Goal: Task Accomplishment & Management: Complete application form

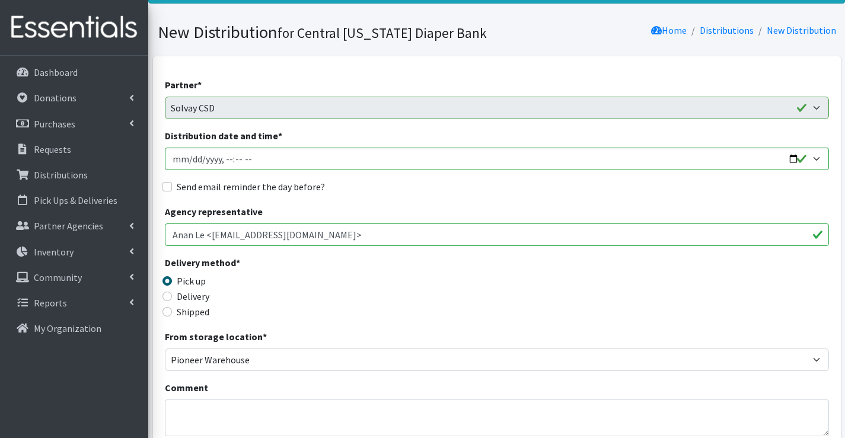
scroll to position [59, 0]
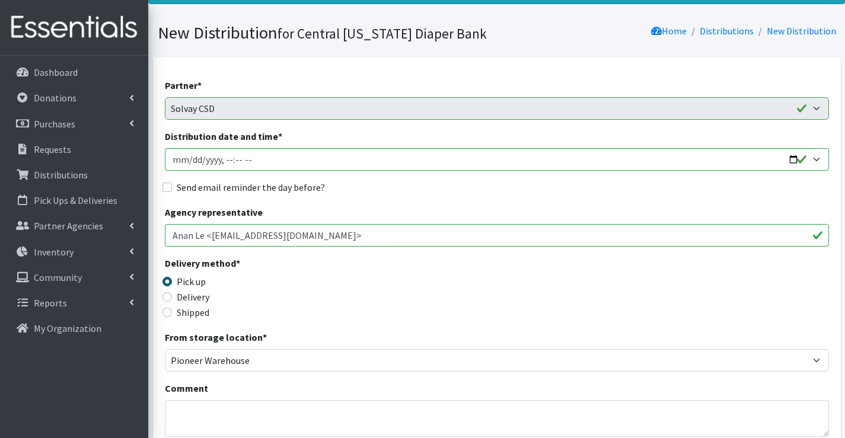
click at [189, 163] on input "Distribution date and time *" at bounding box center [497, 159] width 664 height 23
type input "2025-09-29T12:00"
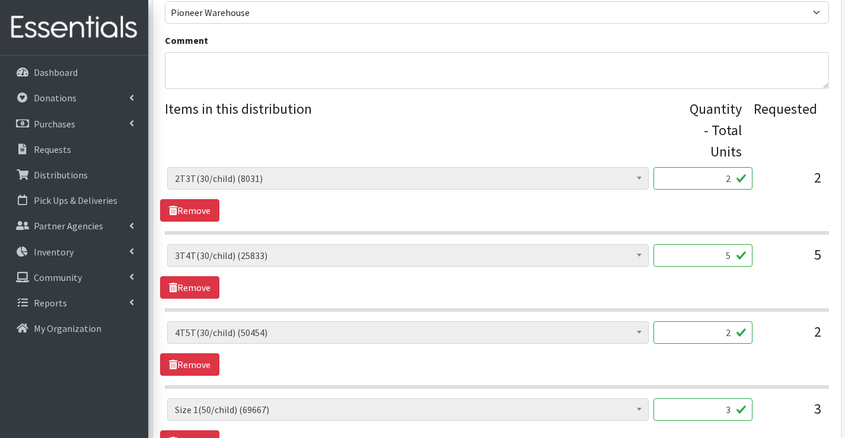
scroll to position [415, 0]
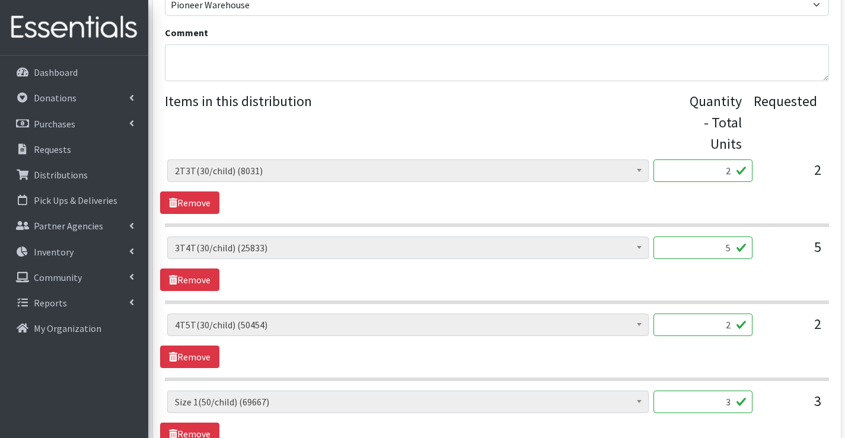
drag, startPoint x: 714, startPoint y: 170, endPoint x: 736, endPoint y: 174, distance: 22.3
click at [736, 174] on input "2" at bounding box center [702, 170] width 99 height 23
type input "60"
drag, startPoint x: 721, startPoint y: 248, endPoint x: 736, endPoint y: 248, distance: 15.4
click at [736, 248] on input "5" at bounding box center [702, 248] width 99 height 23
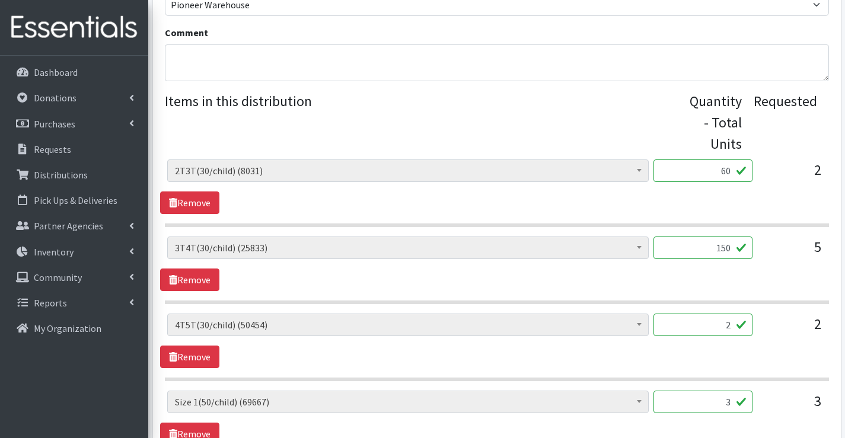
type input "150"
drag, startPoint x: 720, startPoint y: 324, endPoint x: 747, endPoint y: 327, distance: 27.4
click at [747, 327] on input "2" at bounding box center [702, 325] width 99 height 23
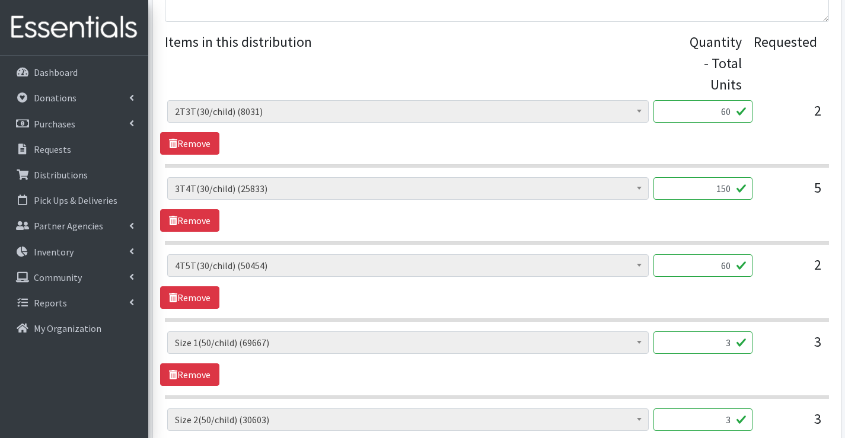
type input "60"
drag, startPoint x: 711, startPoint y: 330, endPoint x: 757, endPoint y: 344, distance: 47.1
drag, startPoint x: 711, startPoint y: 347, endPoint x: 739, endPoint y: 344, distance: 28.6
click at [739, 344] on input "3" at bounding box center [702, 342] width 99 height 23
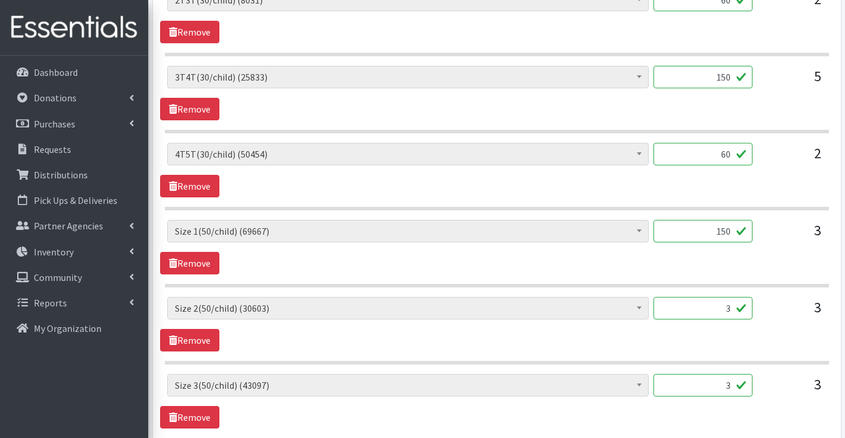
scroll to position [593, 0]
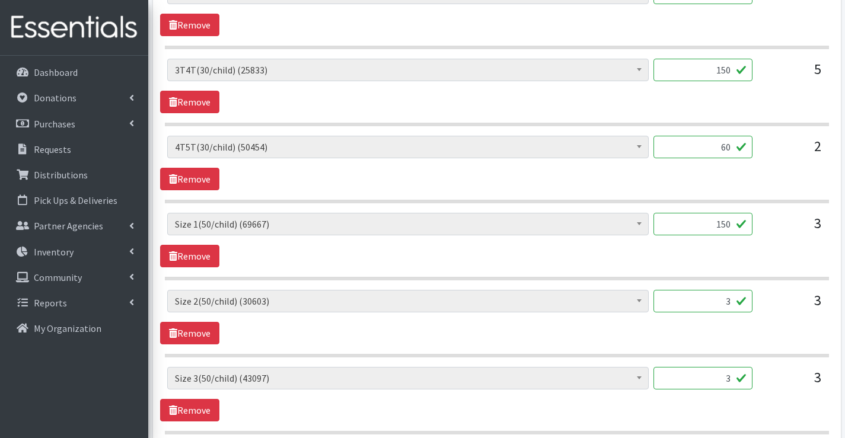
type input "150"
drag, startPoint x: 716, startPoint y: 300, endPoint x: 749, endPoint y: 308, distance: 34.1
click at [749, 308] on input "3" at bounding box center [702, 301] width 99 height 23
type input "4"
type input "150"
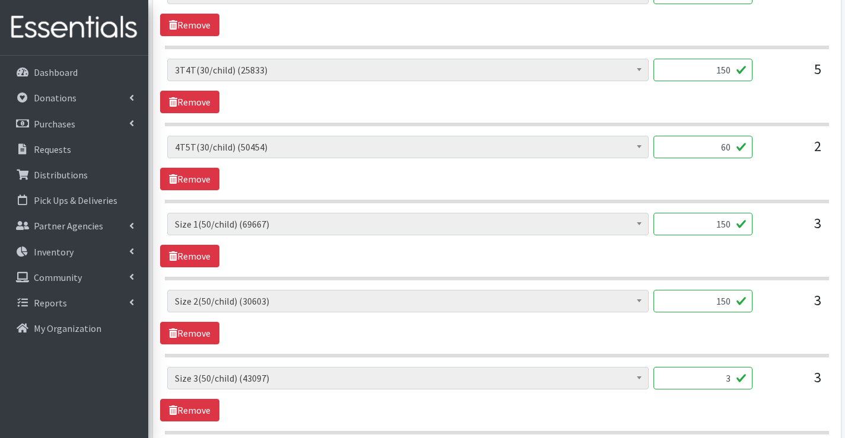
drag, startPoint x: 717, startPoint y: 374, endPoint x: 740, endPoint y: 374, distance: 23.1
click at [740, 374] on input "3" at bounding box center [702, 378] width 99 height 23
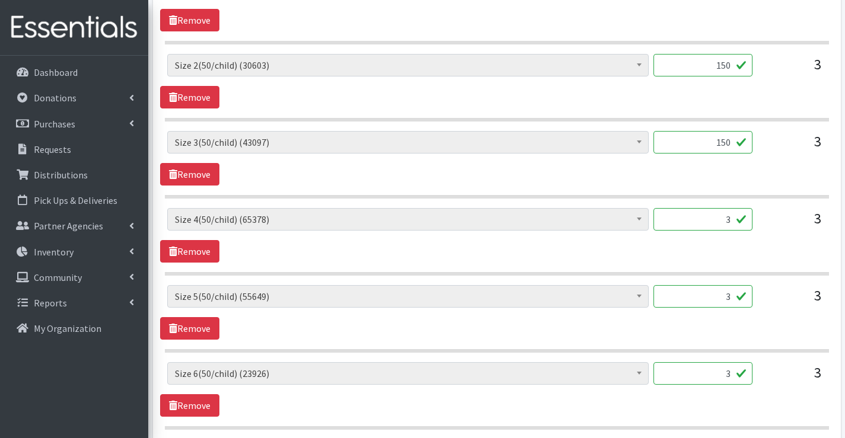
scroll to position [830, 0]
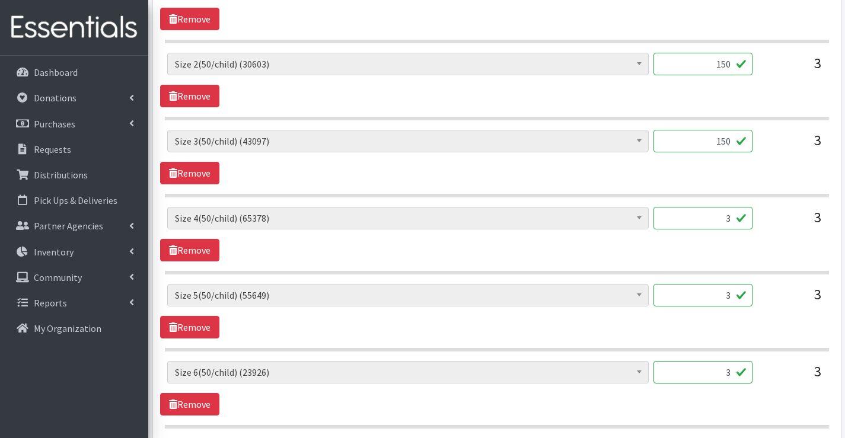
type input "150"
drag, startPoint x: 722, startPoint y: 210, endPoint x: 742, endPoint y: 212, distance: 19.6
click at [742, 212] on input "3" at bounding box center [702, 218] width 99 height 23
type input "150"
drag, startPoint x: 714, startPoint y: 292, endPoint x: 736, endPoint y: 296, distance: 22.2
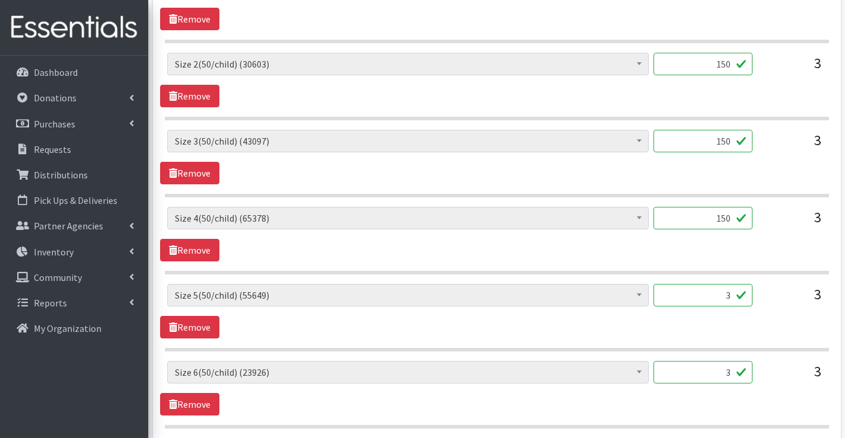
click at [736, 296] on input "3" at bounding box center [702, 295] width 99 height 23
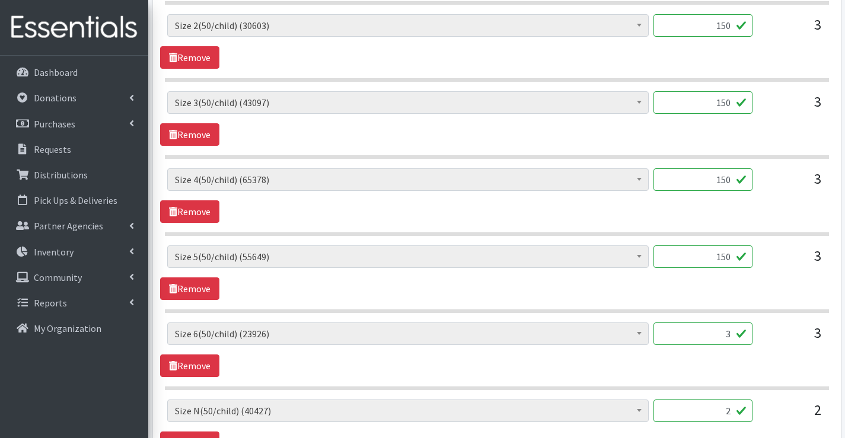
scroll to position [889, 0]
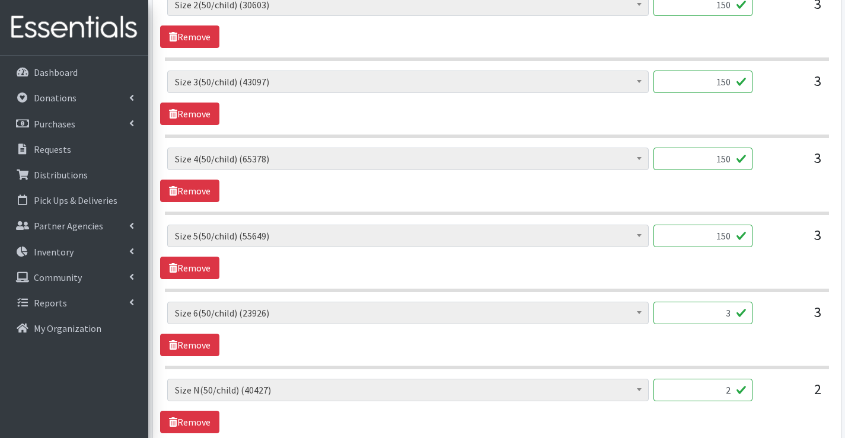
type input "150"
drag, startPoint x: 725, startPoint y: 308, endPoint x: 742, endPoint y: 311, distance: 17.4
click at [742, 309] on input "3" at bounding box center [702, 313] width 99 height 23
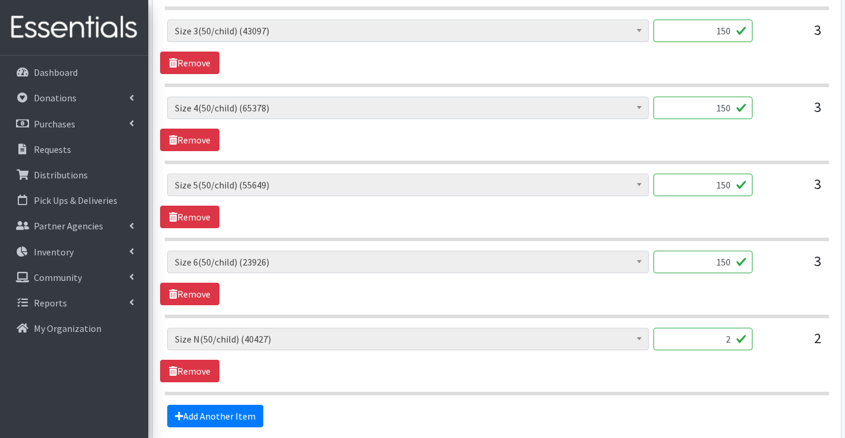
scroll to position [1008, 0]
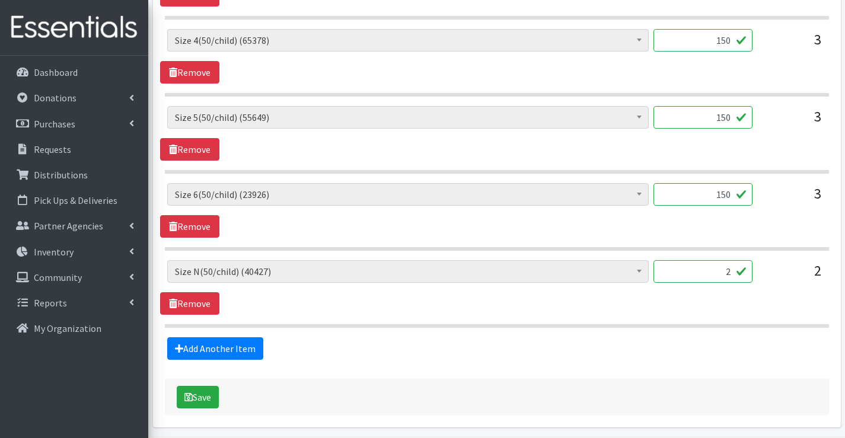
type input "150"
drag, startPoint x: 721, startPoint y: 275, endPoint x: 739, endPoint y: 271, distance: 18.1
click at [739, 272] on input "2" at bounding box center [702, 271] width 99 height 23
type input "100"
click at [230, 401] on div "Save" at bounding box center [497, 397] width 664 height 37
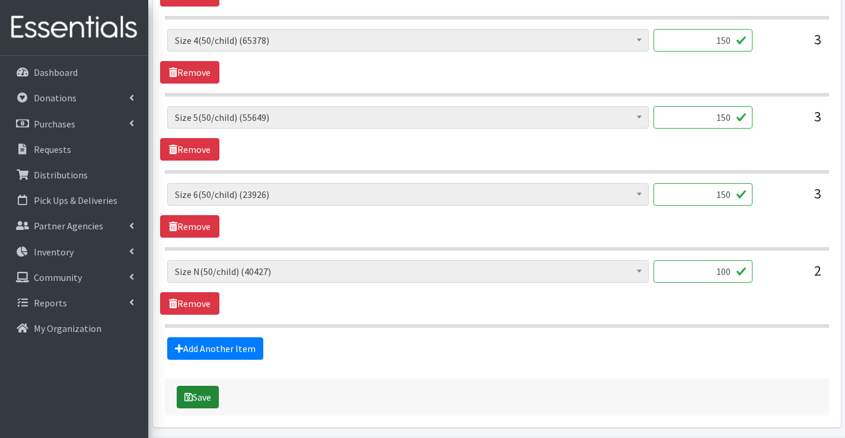
click at [209, 398] on button "Save" at bounding box center [198, 397] width 42 height 23
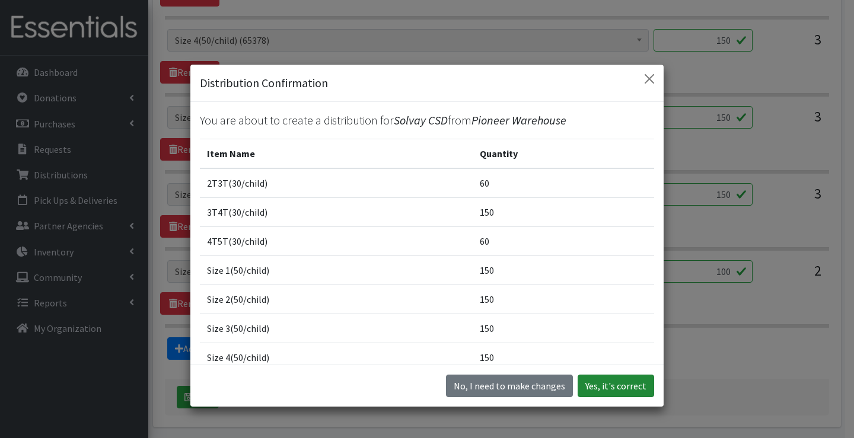
click at [604, 391] on button "Yes, it's correct" at bounding box center [615, 386] width 76 height 23
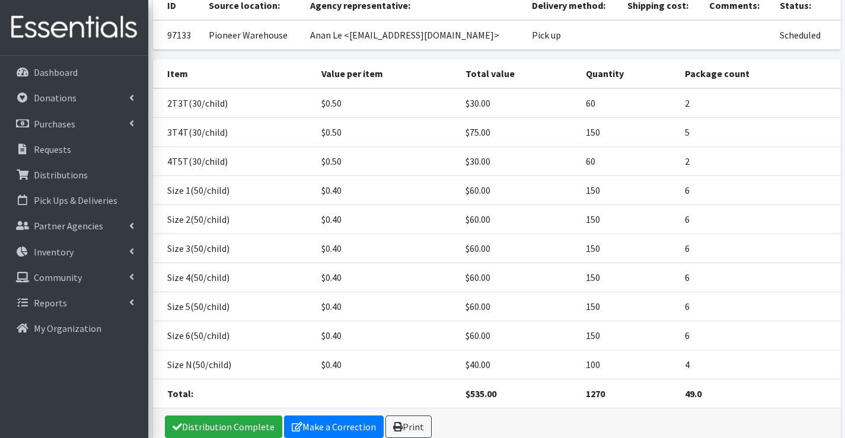
scroll to position [178, 0]
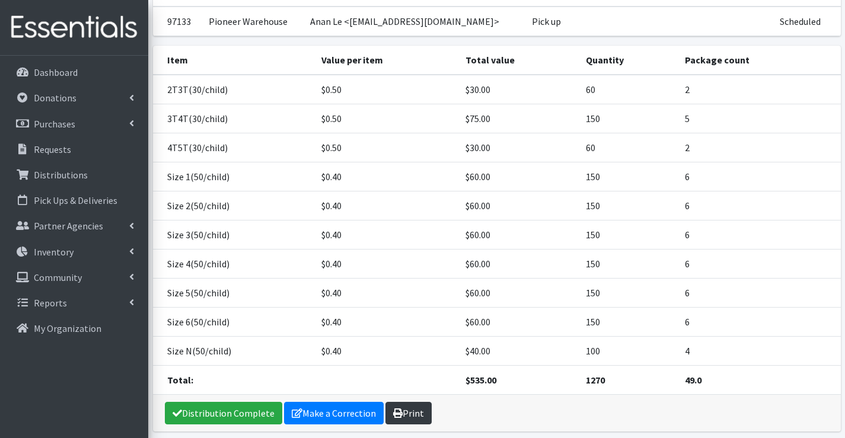
click at [406, 408] on link "Print" at bounding box center [408, 413] width 46 height 23
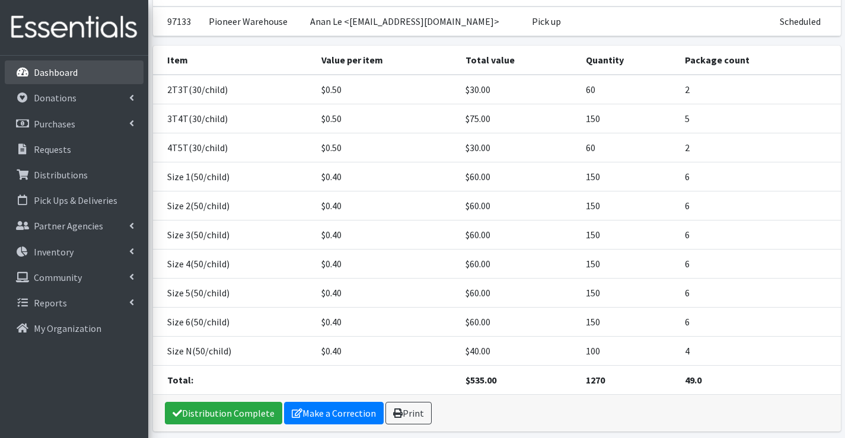
click at [49, 78] on p "Dashboard" at bounding box center [56, 72] width 44 height 12
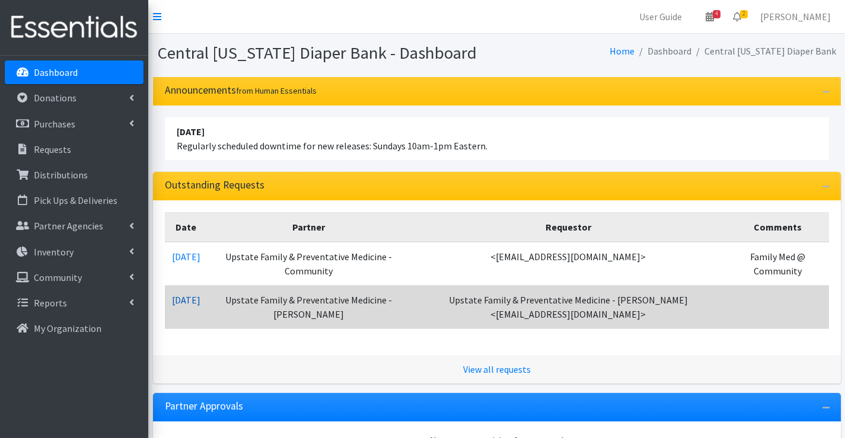
click at [186, 303] on link "09/23/2025" at bounding box center [186, 300] width 28 height 12
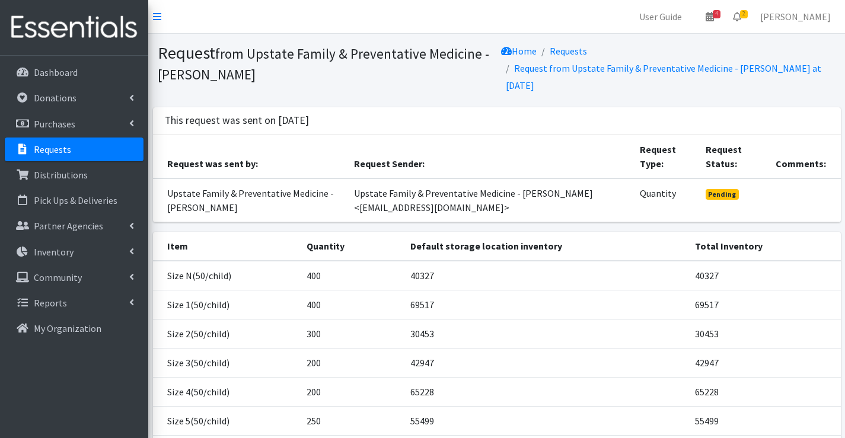
scroll to position [146, 0]
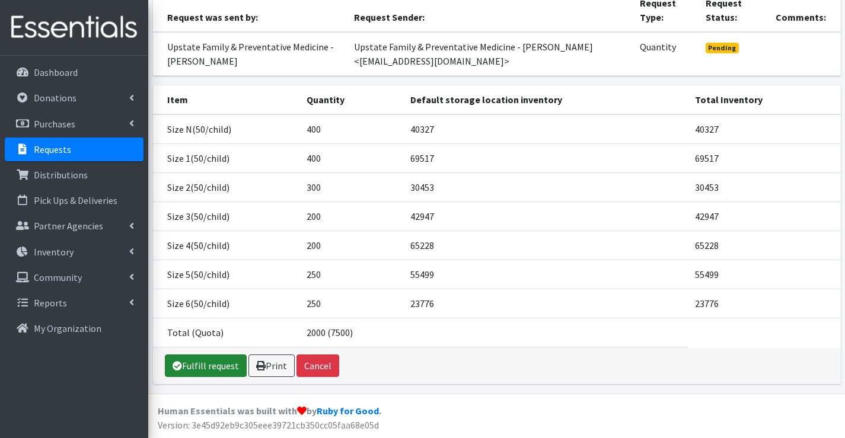
click at [218, 369] on link "Fulfill request" at bounding box center [206, 366] width 82 height 23
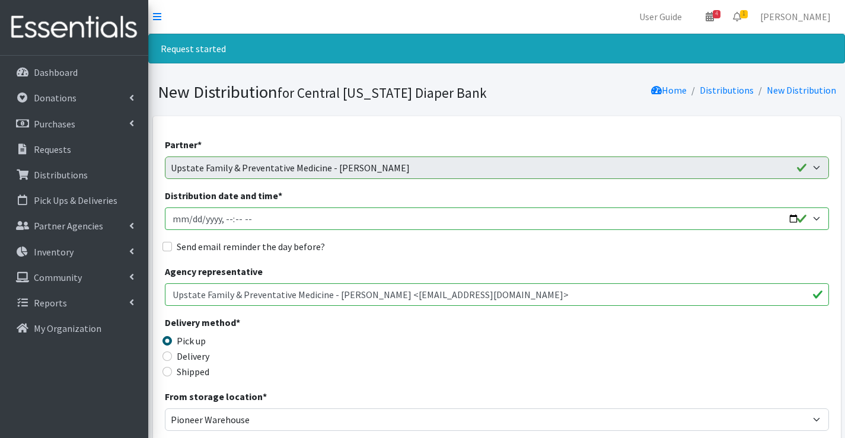
click at [190, 218] on input "Distribution date and time *" at bounding box center [497, 219] width 664 height 23
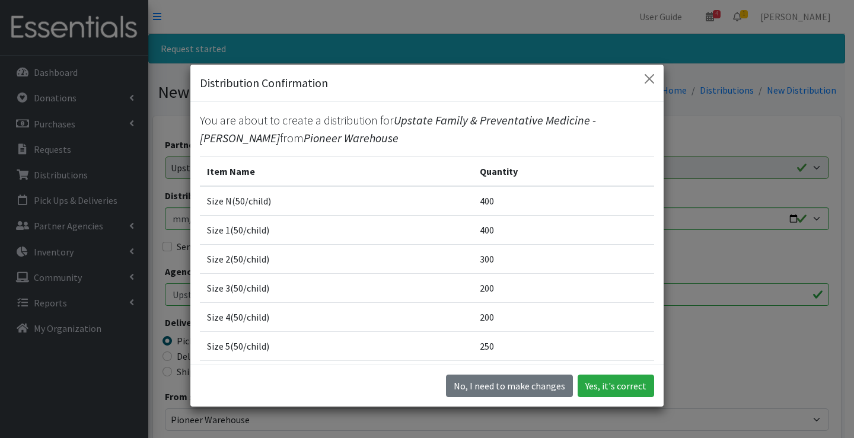
click at [488, 372] on div "No, I need to make changes Yes, it's correct" at bounding box center [426, 386] width 473 height 42
click at [486, 390] on button "No, I need to make changes" at bounding box center [509, 386] width 127 height 23
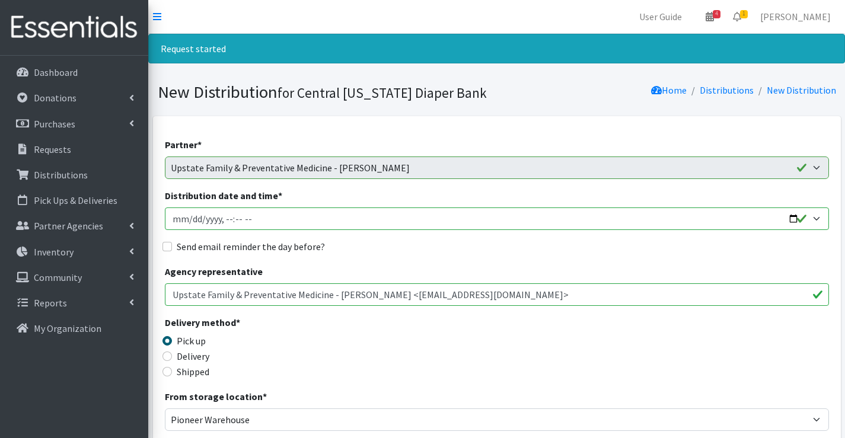
click at [193, 218] on input "Distribution date and time *" at bounding box center [497, 219] width 664 height 23
type input "2025-09-29T08:30"
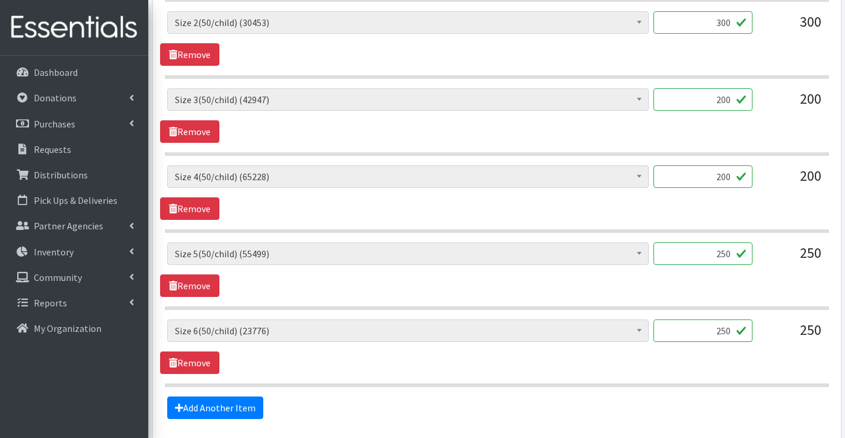
scroll to position [771, 0]
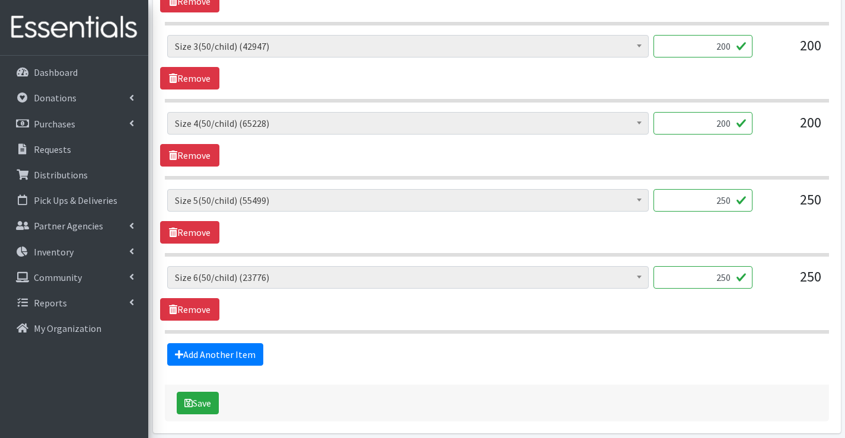
click at [198, 391] on div "Save" at bounding box center [497, 403] width 664 height 37
click at [197, 400] on button "Save" at bounding box center [198, 403] width 42 height 23
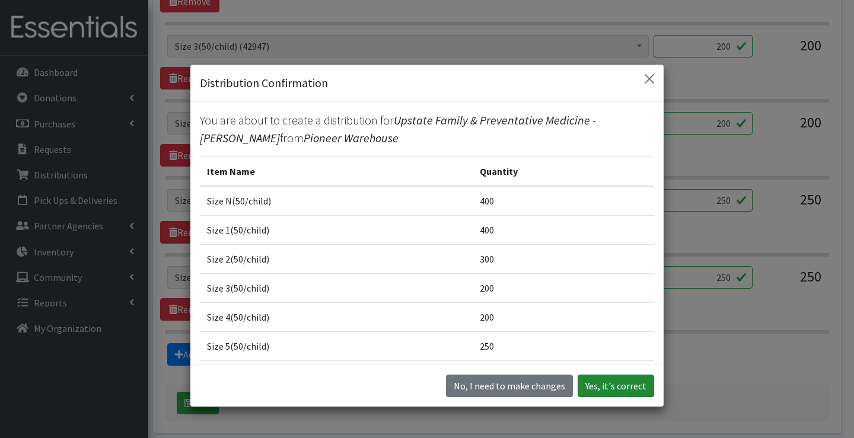
click at [600, 391] on button "Yes, it's correct" at bounding box center [615, 386] width 76 height 23
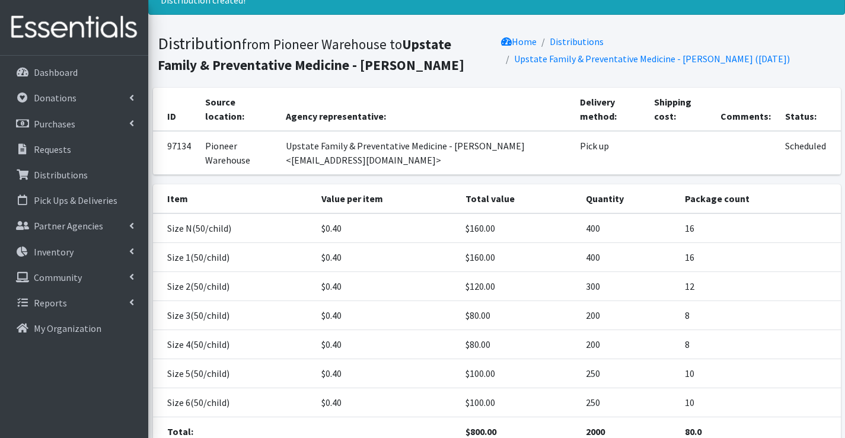
scroll to position [187, 0]
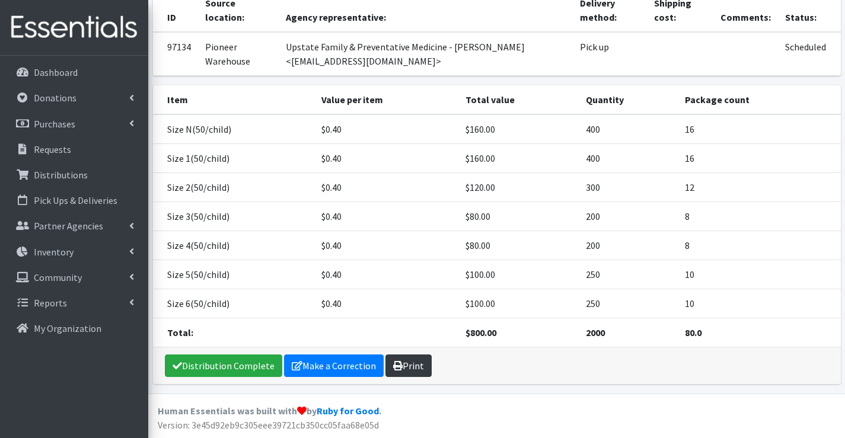
click at [406, 359] on link "Print" at bounding box center [408, 366] width 46 height 23
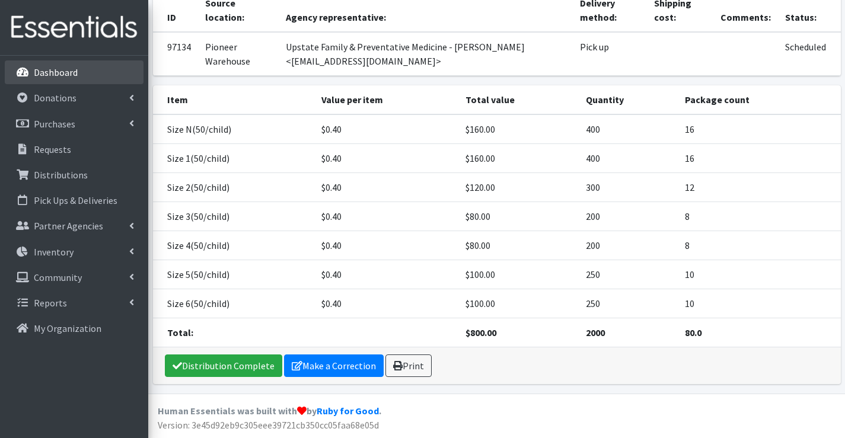
click at [41, 73] on p "Dashboard" at bounding box center [56, 72] width 44 height 12
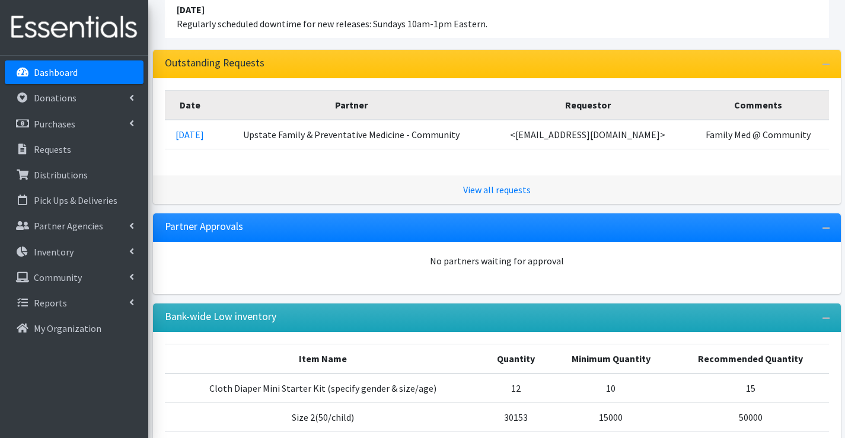
scroll to position [178, 0]
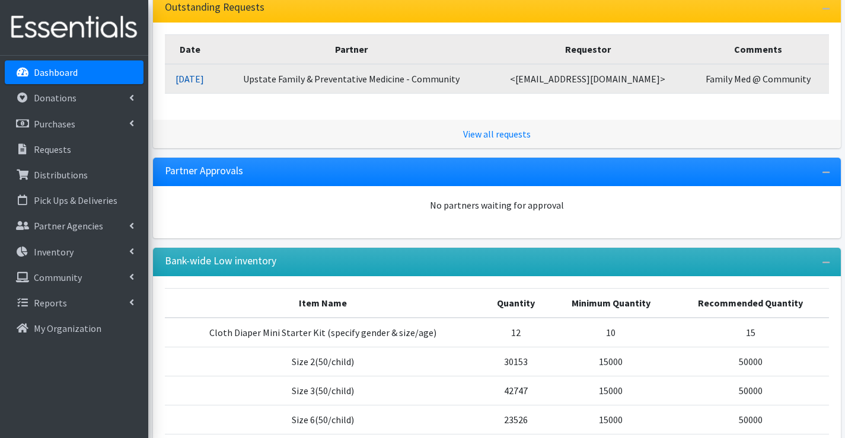
click at [190, 81] on link "09/23/2025" at bounding box center [189, 79] width 28 height 12
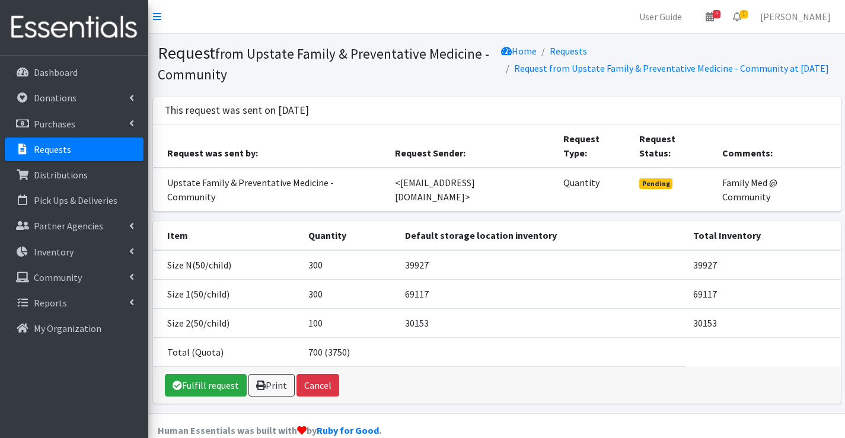
scroll to position [2, 0]
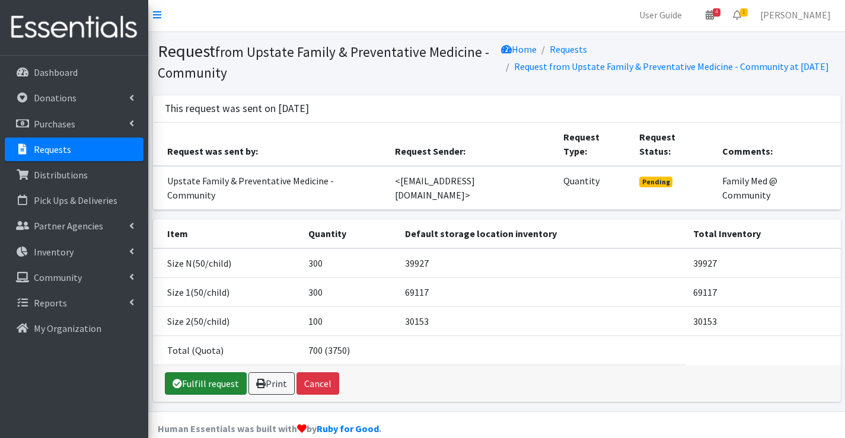
click at [209, 372] on link "Fulfill request" at bounding box center [206, 383] width 82 height 23
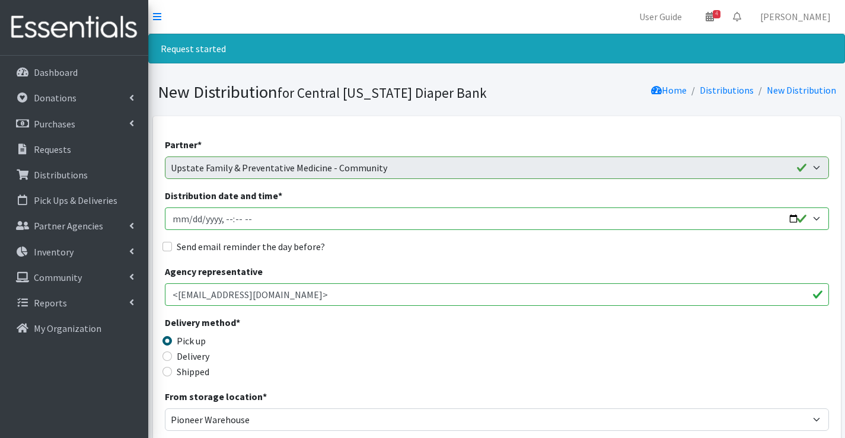
click at [189, 225] on input "Distribution date and time *" at bounding box center [497, 219] width 664 height 23
type input "2025-09-29T08:30"
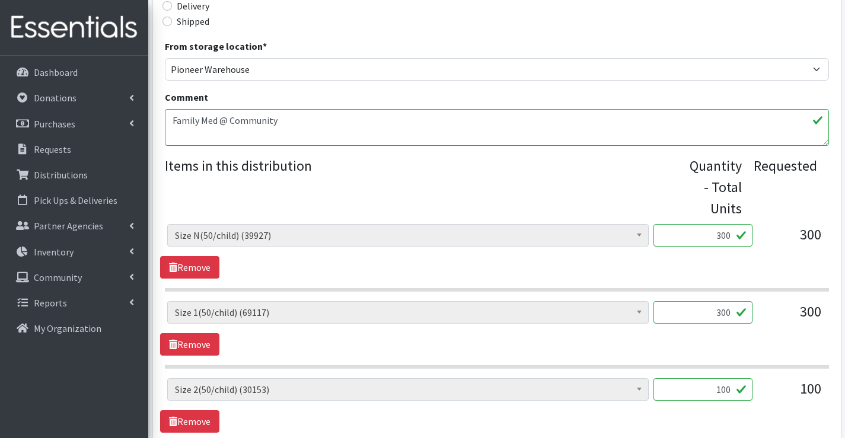
scroll to position [474, 0]
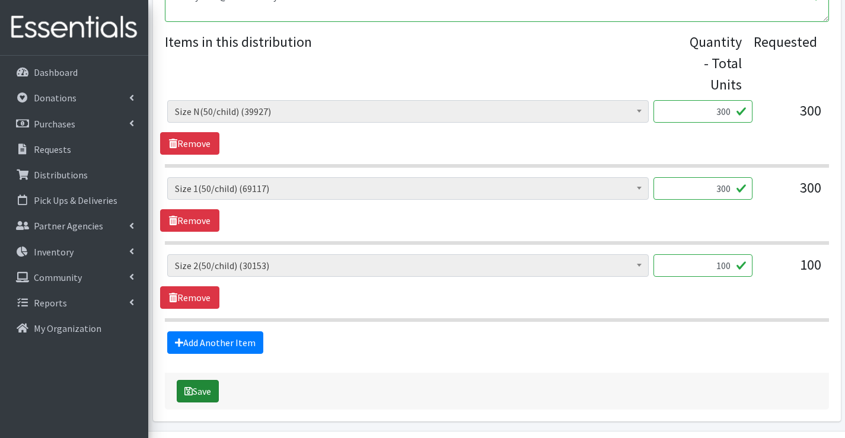
click at [202, 392] on button "Save" at bounding box center [198, 391] width 42 height 23
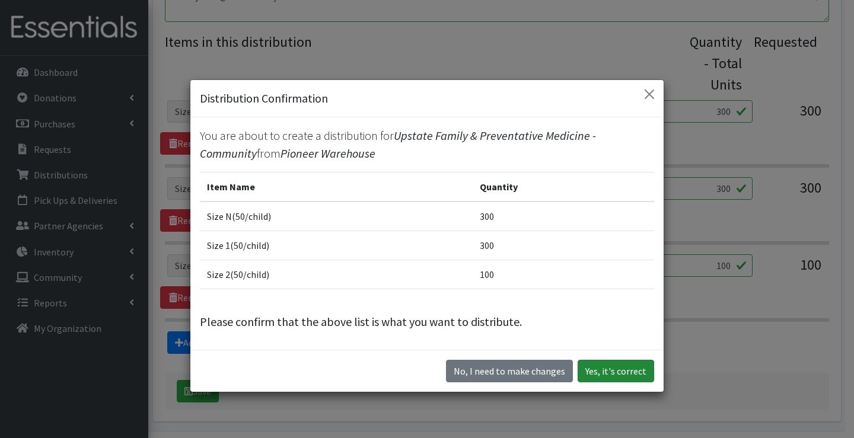
click at [600, 376] on button "Yes, it's correct" at bounding box center [615, 371] width 76 height 23
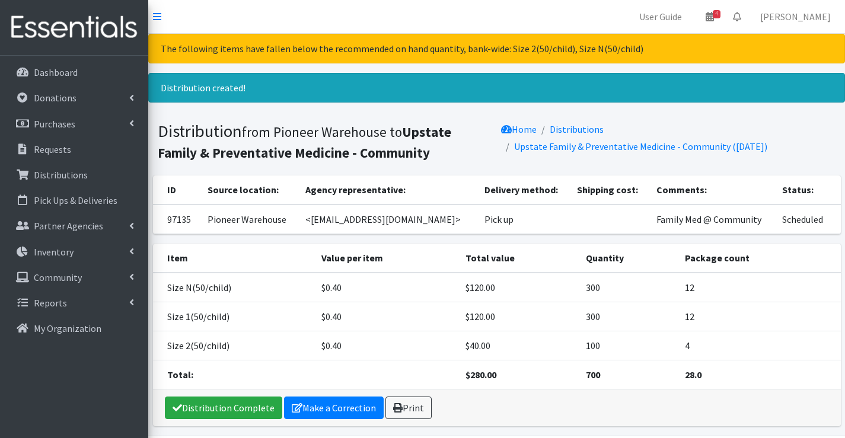
scroll to position [42, 0]
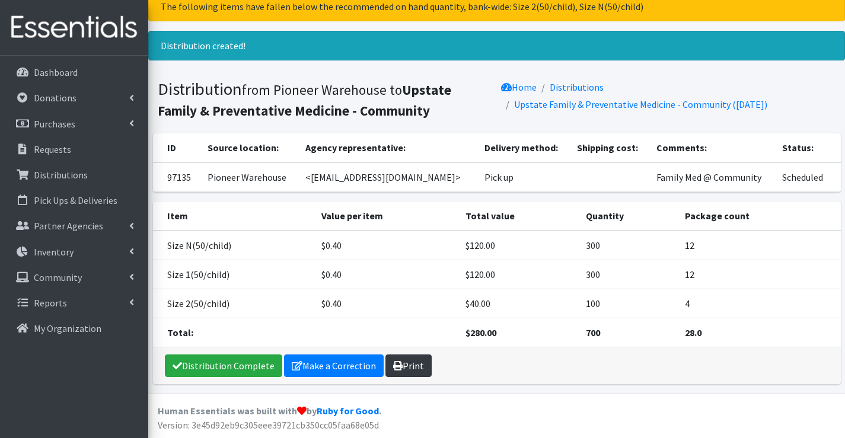
click at [403, 360] on link "Print" at bounding box center [408, 366] width 46 height 23
click at [418, 367] on link "Print" at bounding box center [408, 366] width 46 height 23
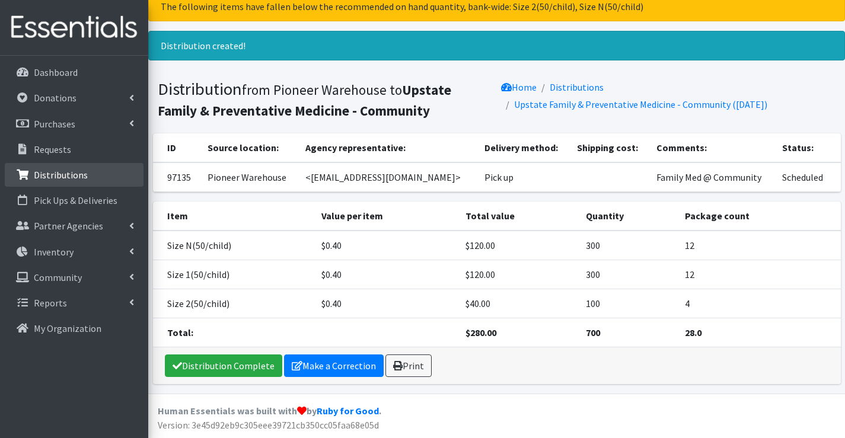
click at [69, 176] on p "Distributions" at bounding box center [61, 175] width 54 height 12
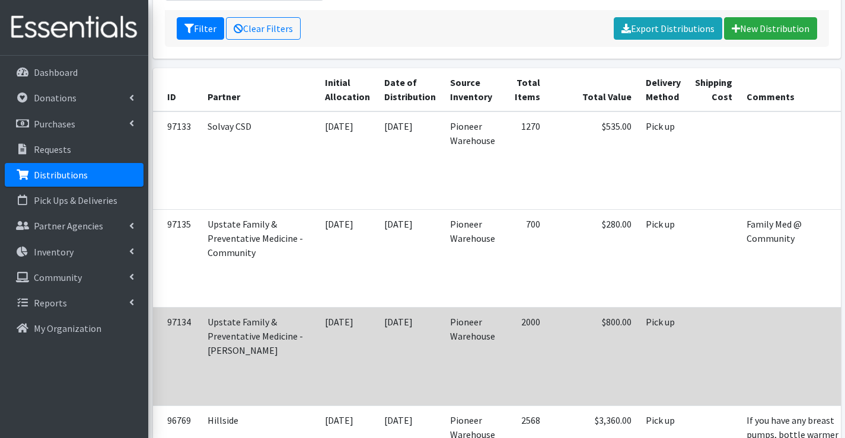
scroll to position [237, 0]
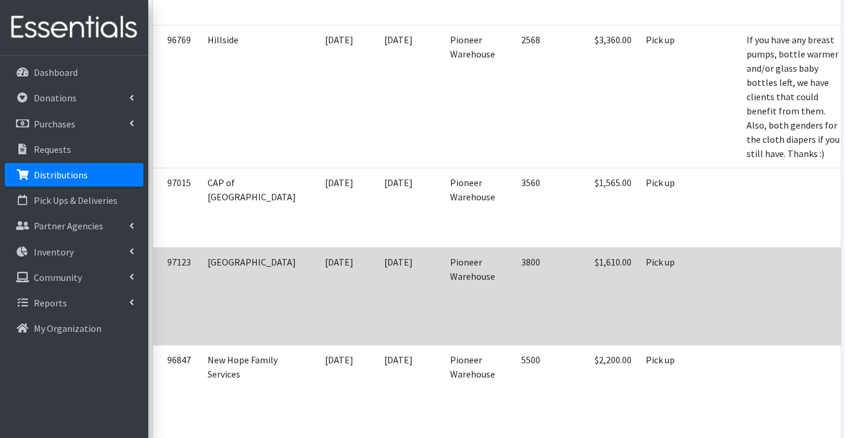
scroll to position [652, 0]
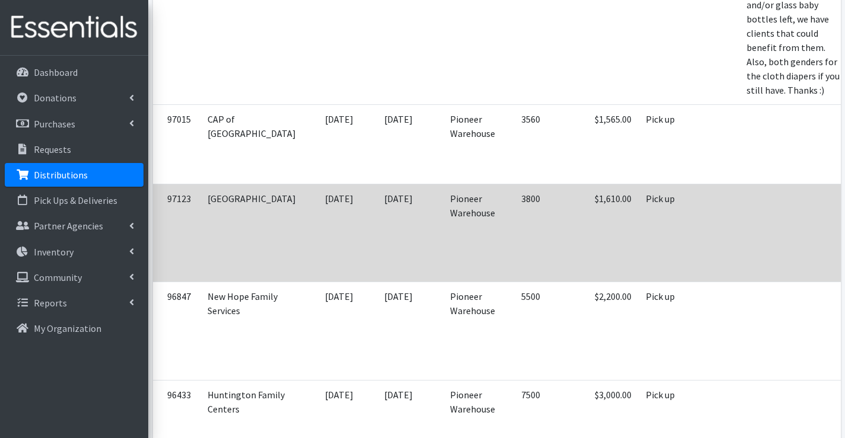
click at [739, 282] on td at bounding box center [794, 233] width 110 height 98
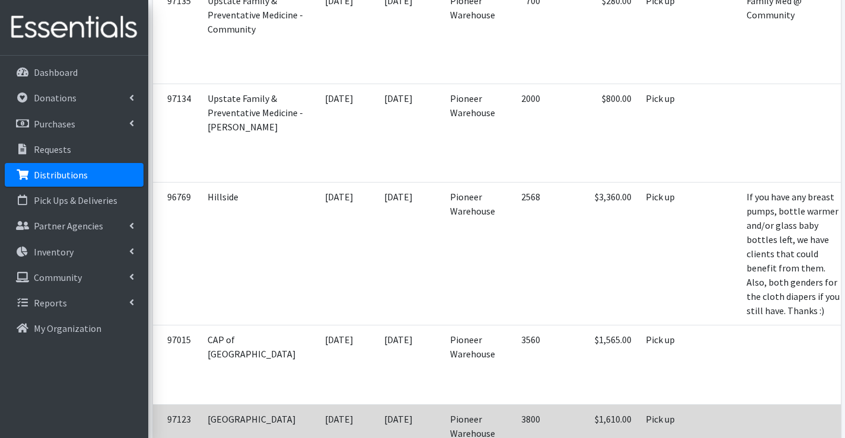
scroll to position [415, 0]
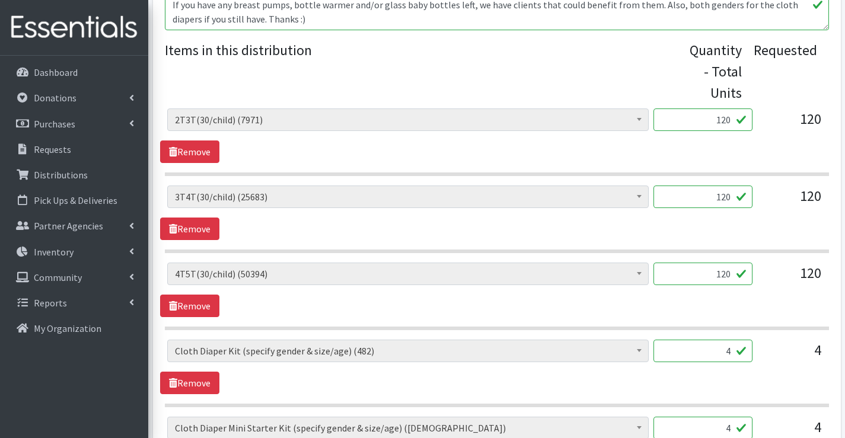
scroll to position [534, 0]
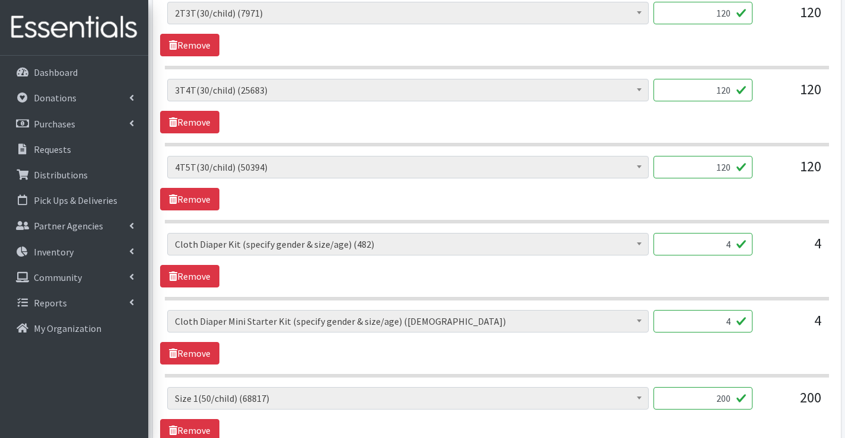
drag, startPoint x: 725, startPoint y: 244, endPoint x: 735, endPoint y: 245, distance: 9.6
click at [735, 245] on input "4" at bounding box center [702, 244] width 99 height 23
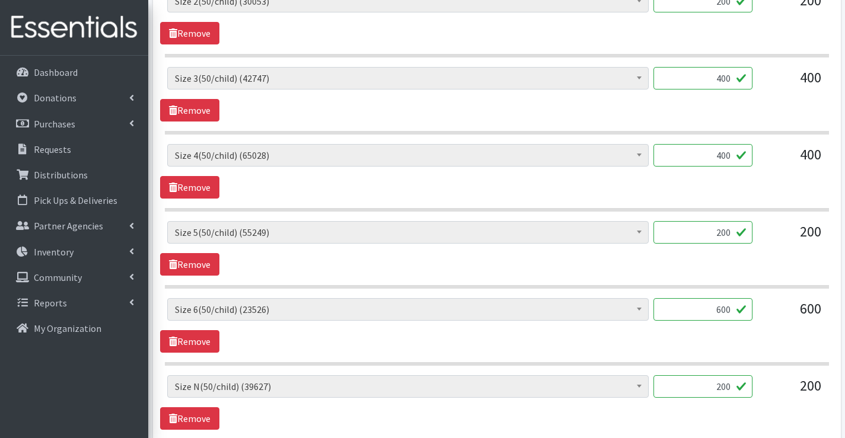
scroll to position [1166, 0]
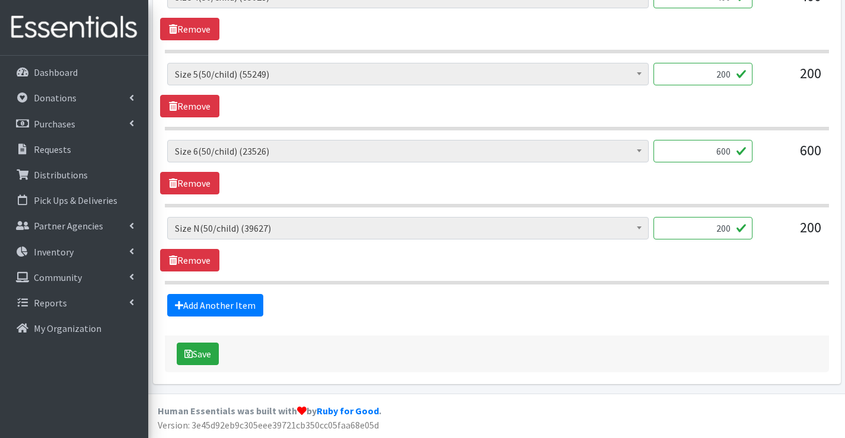
type input "2"
click at [199, 342] on div "Save" at bounding box center [497, 354] width 664 height 37
click at [201, 355] on button "Save" at bounding box center [198, 354] width 42 height 23
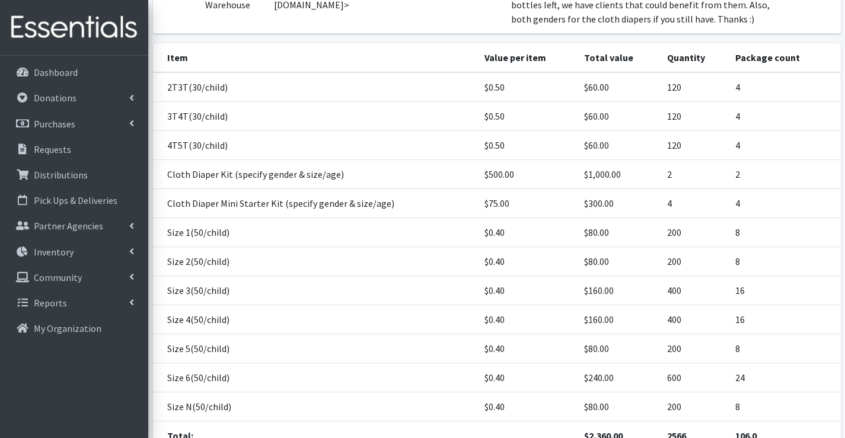
scroll to position [340, 0]
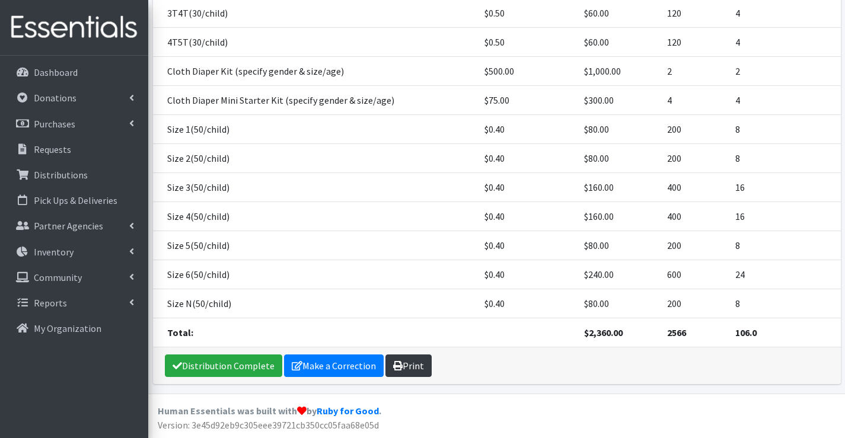
click at [412, 362] on link "Print" at bounding box center [408, 366] width 46 height 23
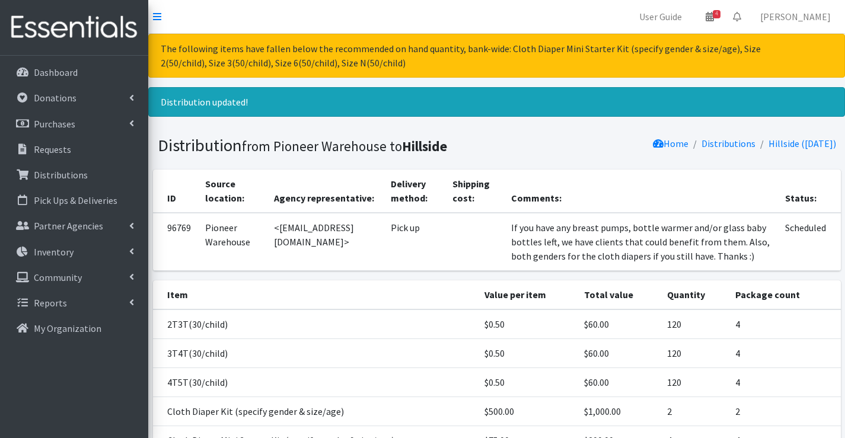
scroll to position [340, 0]
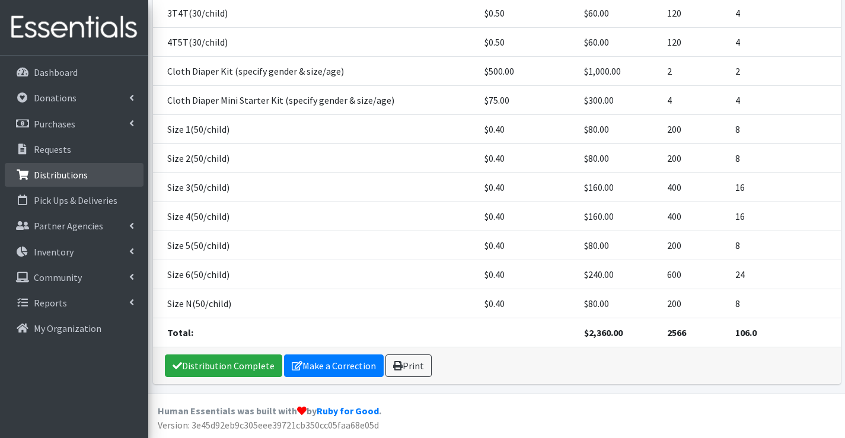
click at [60, 180] on p "Distributions" at bounding box center [61, 175] width 54 height 12
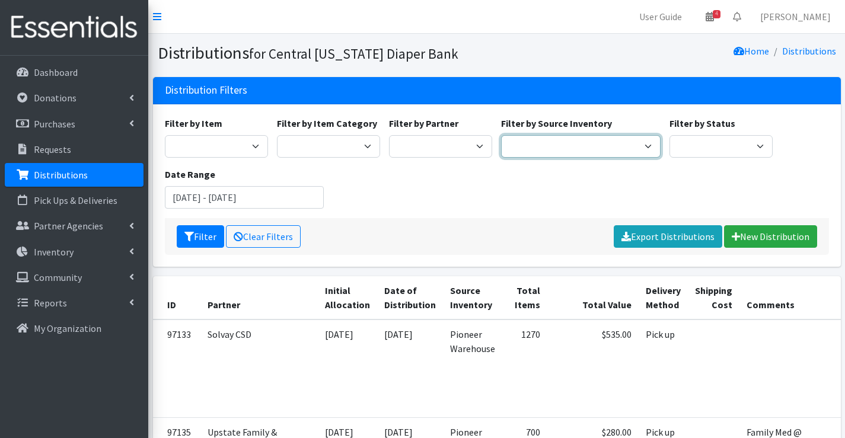
click at [600, 145] on select "Pioneer Warehouse TANF" at bounding box center [580, 146] width 159 height 23
select select "470"
click at [501, 135] on select "Pioneer Warehouse TANF" at bounding box center [580, 146] width 159 height 23
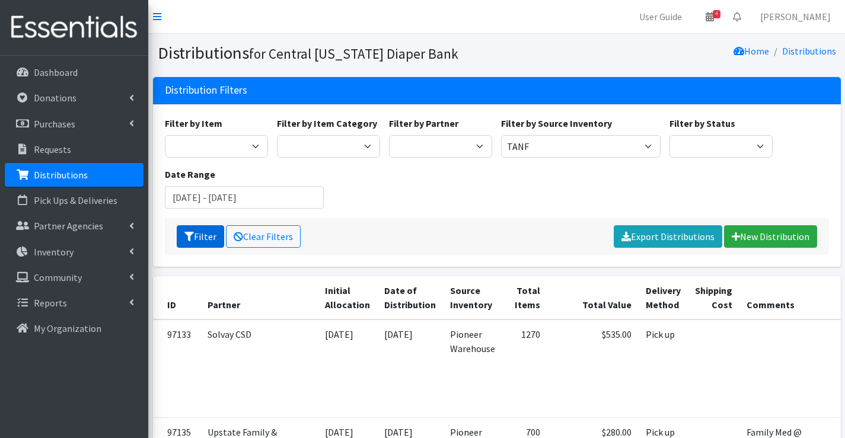
click at [188, 235] on icon "submit" at bounding box center [188, 236] width 9 height 9
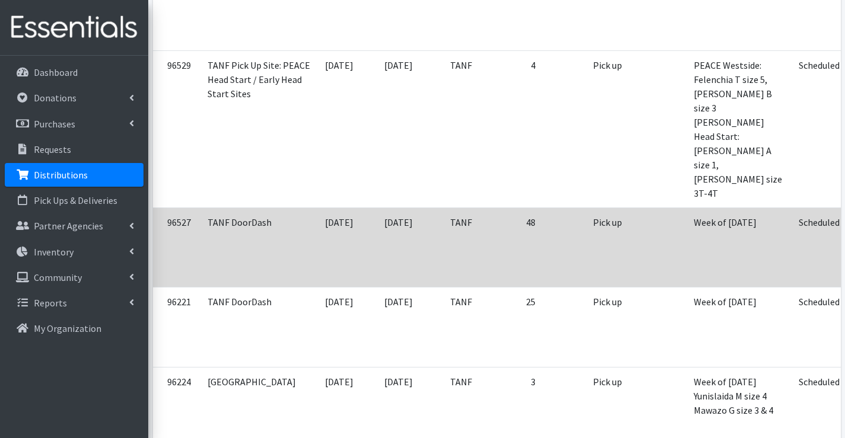
scroll to position [356, 0]
